Goal: Task Accomplishment & Management: Use online tool/utility

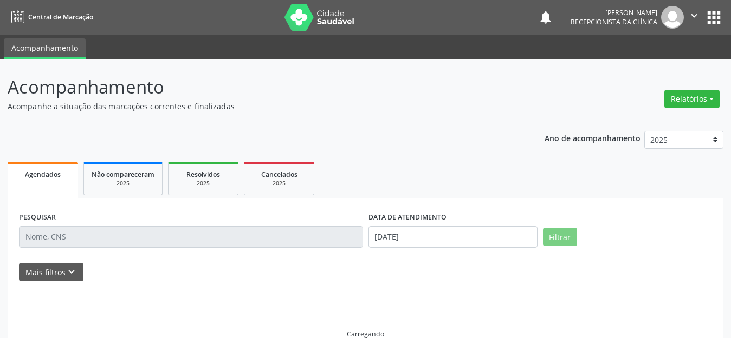
select select "7"
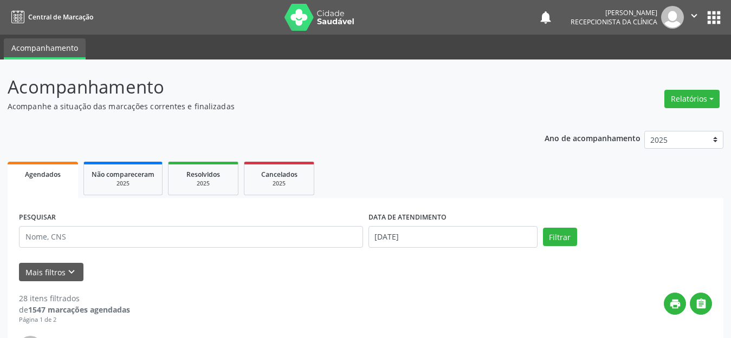
scroll to position [108, 0]
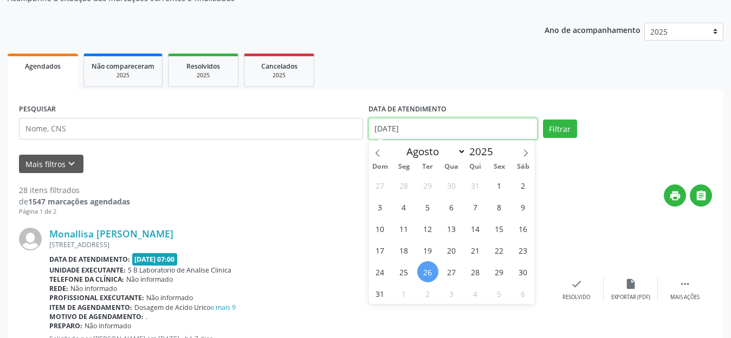
click at [435, 127] on input "[DATE]" at bounding box center [452, 129] width 169 height 22
click at [481, 276] on span "28" at bounding box center [475, 272] width 21 height 21
type input "28/08/2025"
click at [481, 276] on span "28" at bounding box center [475, 272] width 21 height 21
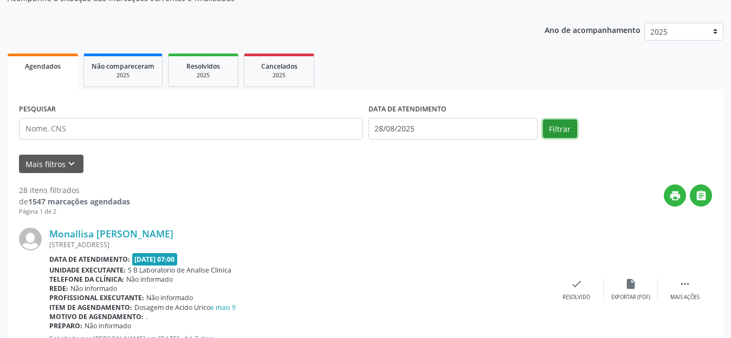
click at [553, 126] on button "Filtrar" at bounding box center [560, 129] width 34 height 18
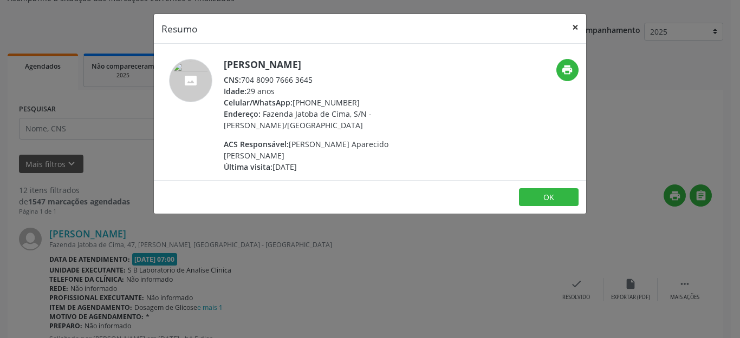
click at [576, 22] on button "×" at bounding box center [575, 27] width 22 height 27
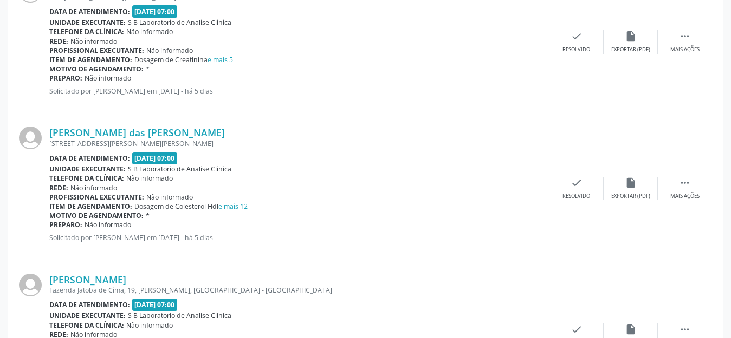
scroll to position [1029, 0]
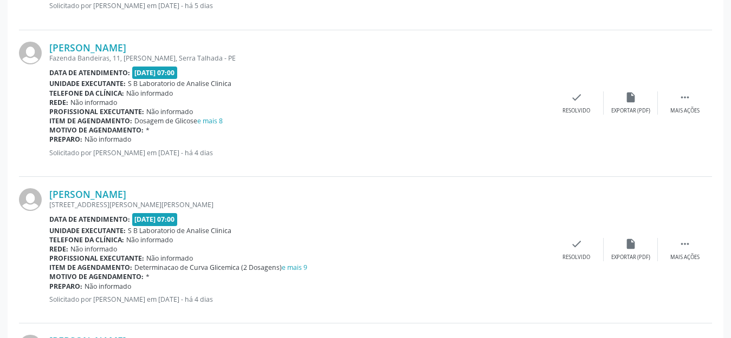
click at [332, 79] on div "Unidade executante: S B Laboratorio de Analise Clinica" at bounding box center [299, 83] width 500 height 9
click at [684, 253] on div " Mais ações" at bounding box center [684, 249] width 54 height 23
click at [515, 244] on div "print Imprimir" at bounding box center [522, 249] width 54 height 23
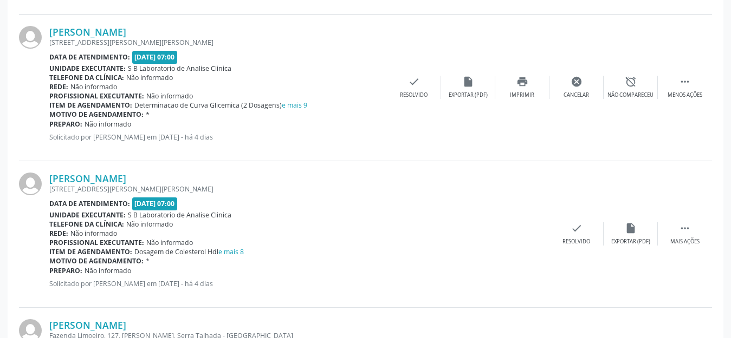
scroll to position [1246, 0]
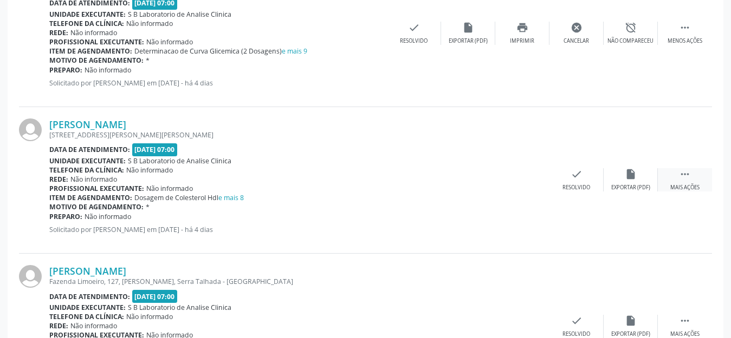
click at [695, 179] on div " Mais ações" at bounding box center [684, 179] width 54 height 23
click at [521, 173] on icon "print" at bounding box center [522, 174] width 12 height 12
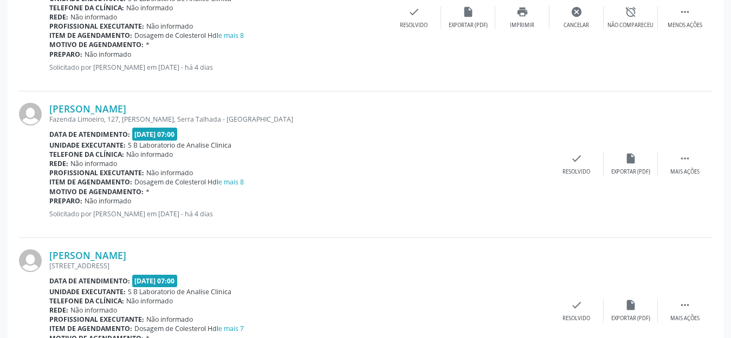
scroll to position [1462, 0]
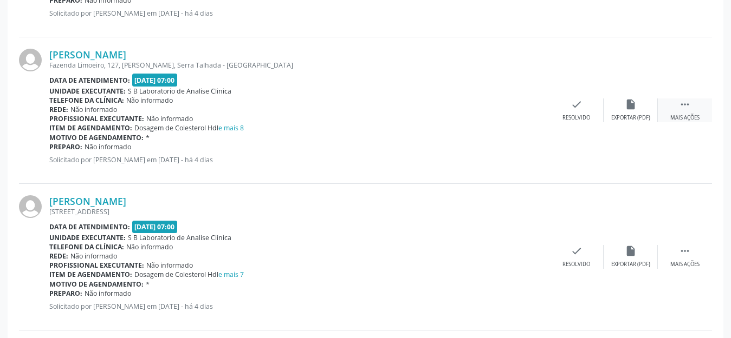
click at [674, 112] on div " Mais ações" at bounding box center [684, 110] width 54 height 23
click at [517, 113] on div "print Imprimir" at bounding box center [522, 110] width 54 height 23
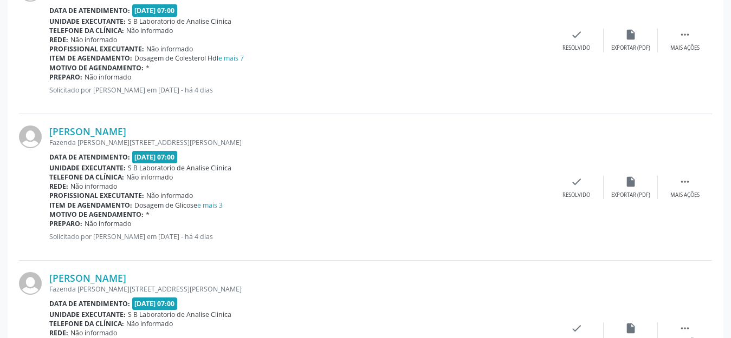
scroll to position [1571, 0]
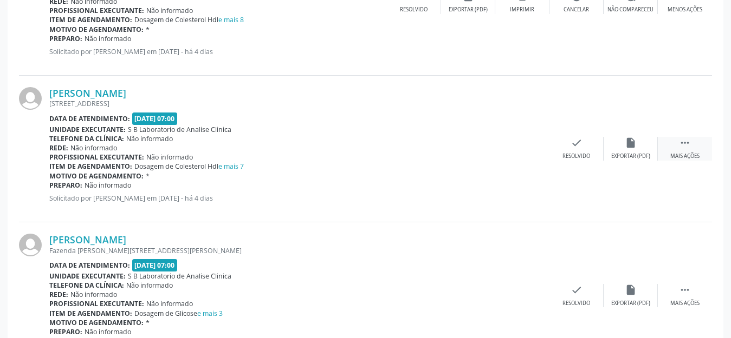
click at [687, 142] on icon "" at bounding box center [685, 143] width 12 height 12
click at [519, 148] on icon "print" at bounding box center [522, 143] width 12 height 12
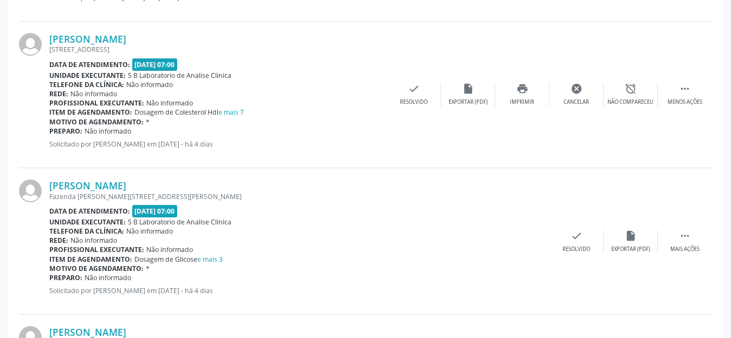
scroll to position [1679, 0]
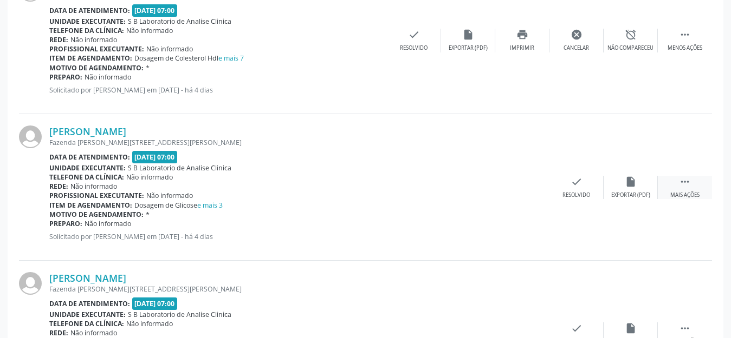
click at [662, 189] on div " Mais ações" at bounding box center [684, 187] width 54 height 23
click at [527, 189] on div "print Imprimir" at bounding box center [522, 187] width 54 height 23
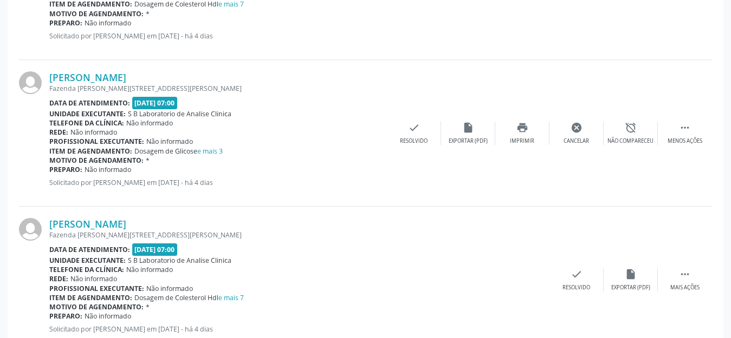
scroll to position [1765, 0]
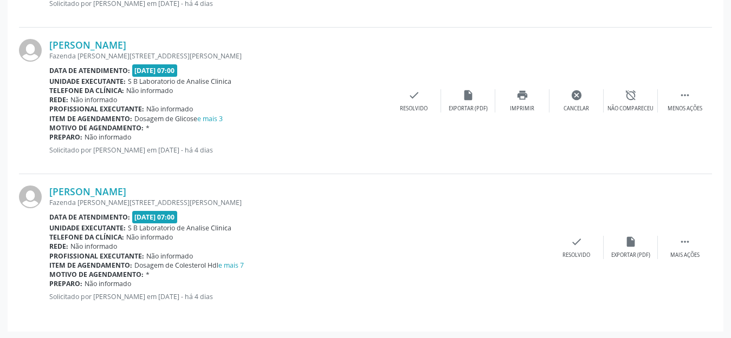
click at [696, 260] on div "[PERSON_NAME] [PERSON_NAME][STREET_ADDRESS][PERSON_NAME] Data de atendimento: […" at bounding box center [365, 247] width 693 height 146
click at [692, 244] on div " Mais ações" at bounding box center [684, 247] width 54 height 23
click at [524, 249] on div "print Imprimir" at bounding box center [522, 247] width 54 height 23
